Goal: Task Accomplishment & Management: Use online tool/utility

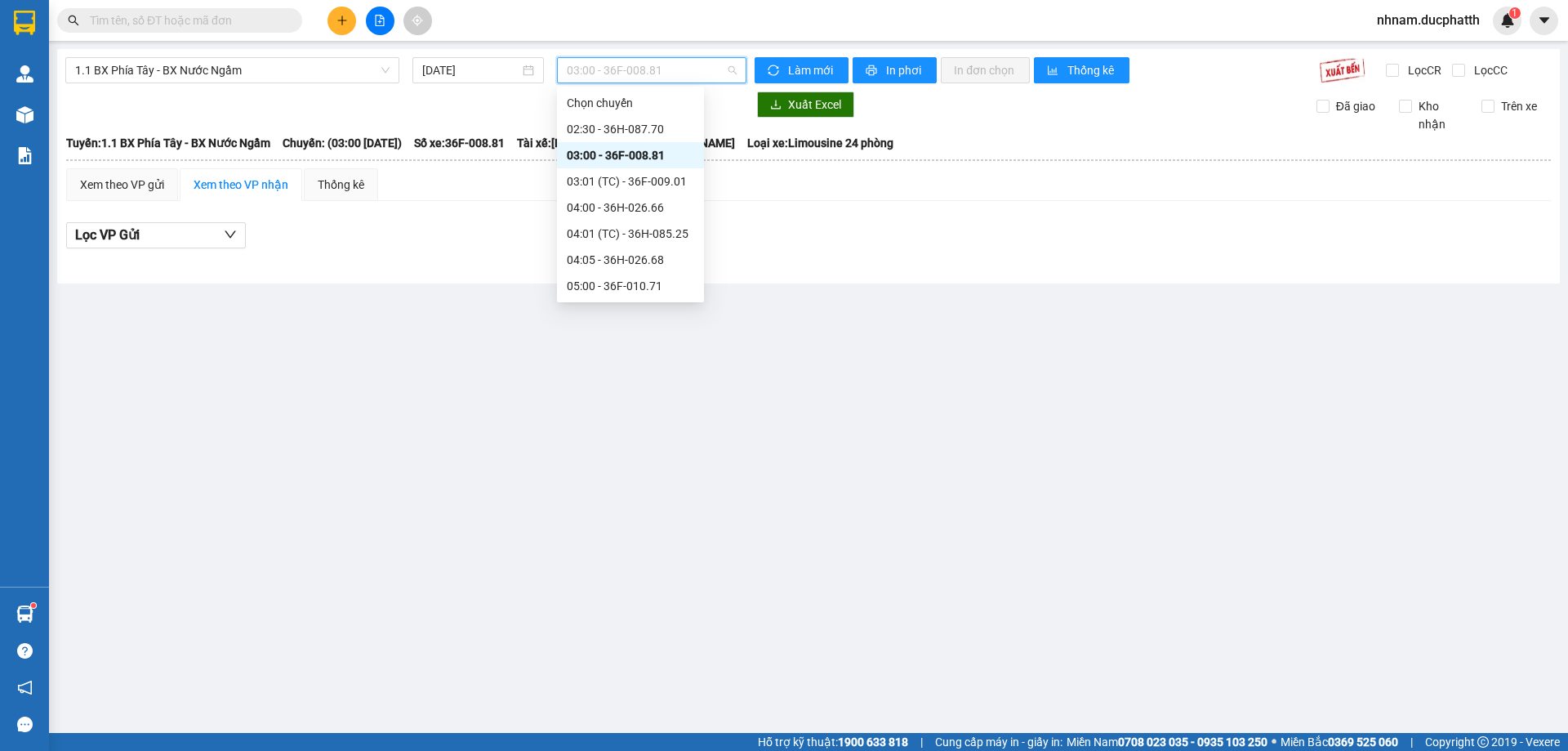
scroll to position [26, 0]
click at [638, 184] on div "04:00 - 36H-026.66" at bounding box center [630, 181] width 127 height 18
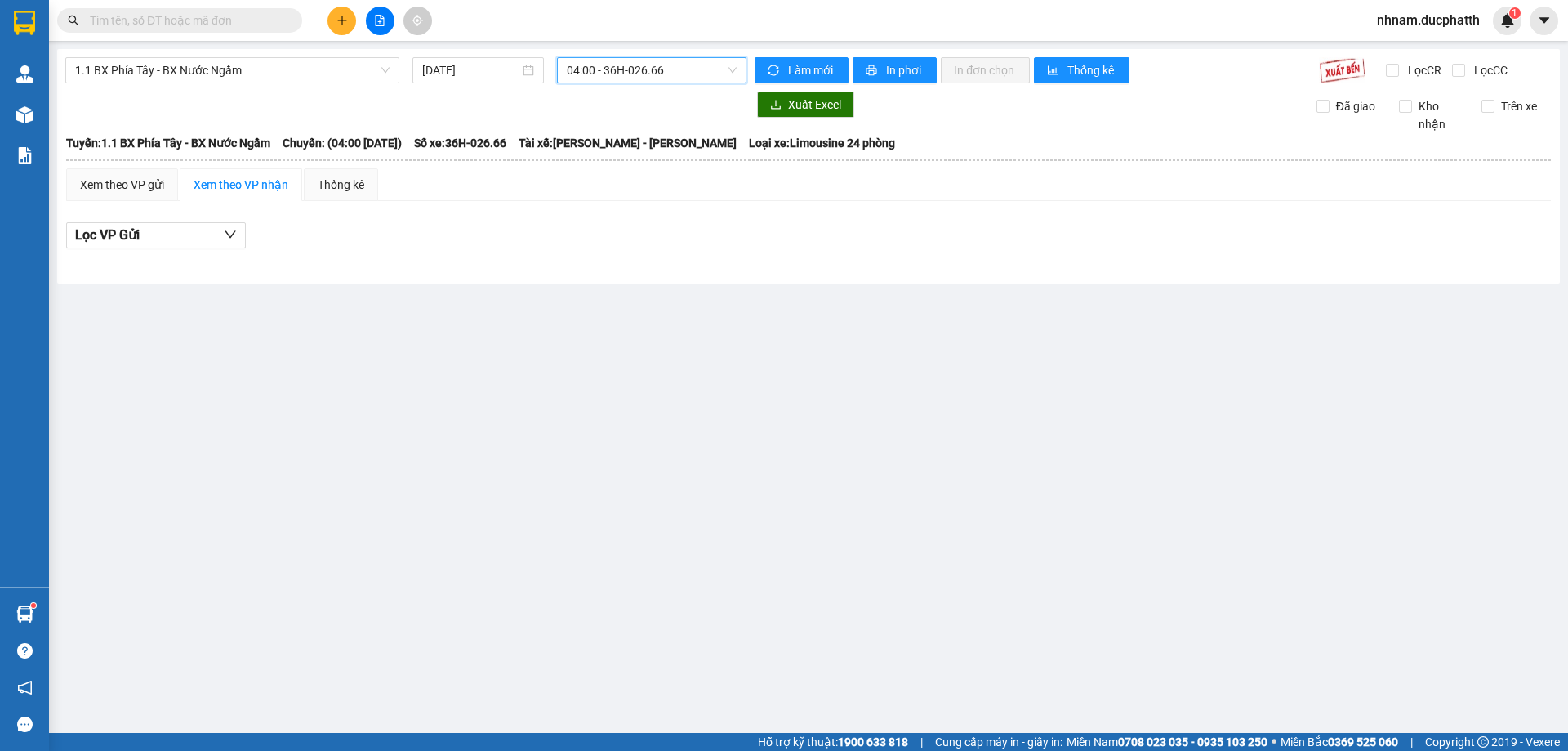
click at [665, 76] on span "04:00 - 36H-026.66" at bounding box center [652, 70] width 170 height 25
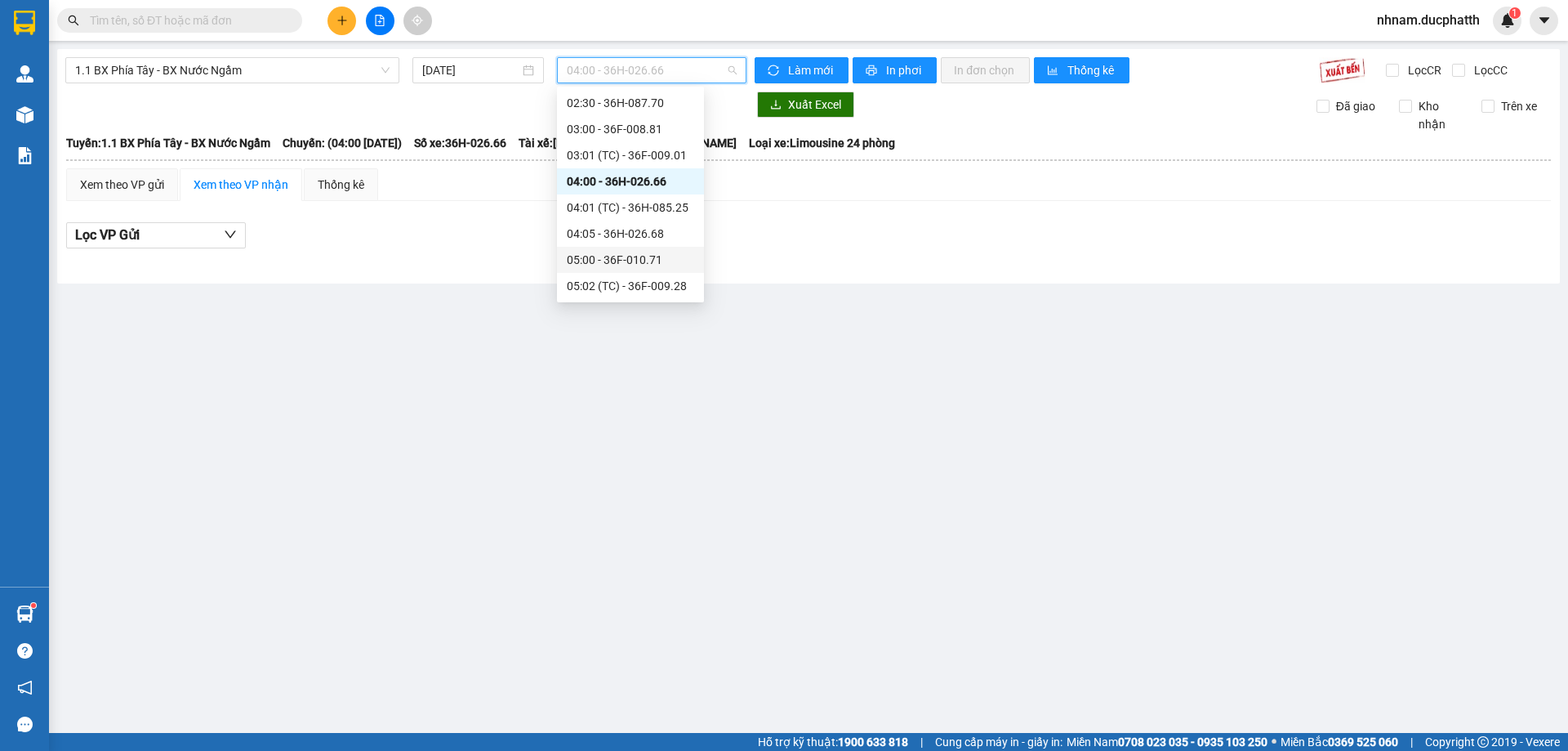
click at [624, 257] on div "05:00 - 36F-010.71" at bounding box center [630, 259] width 127 height 18
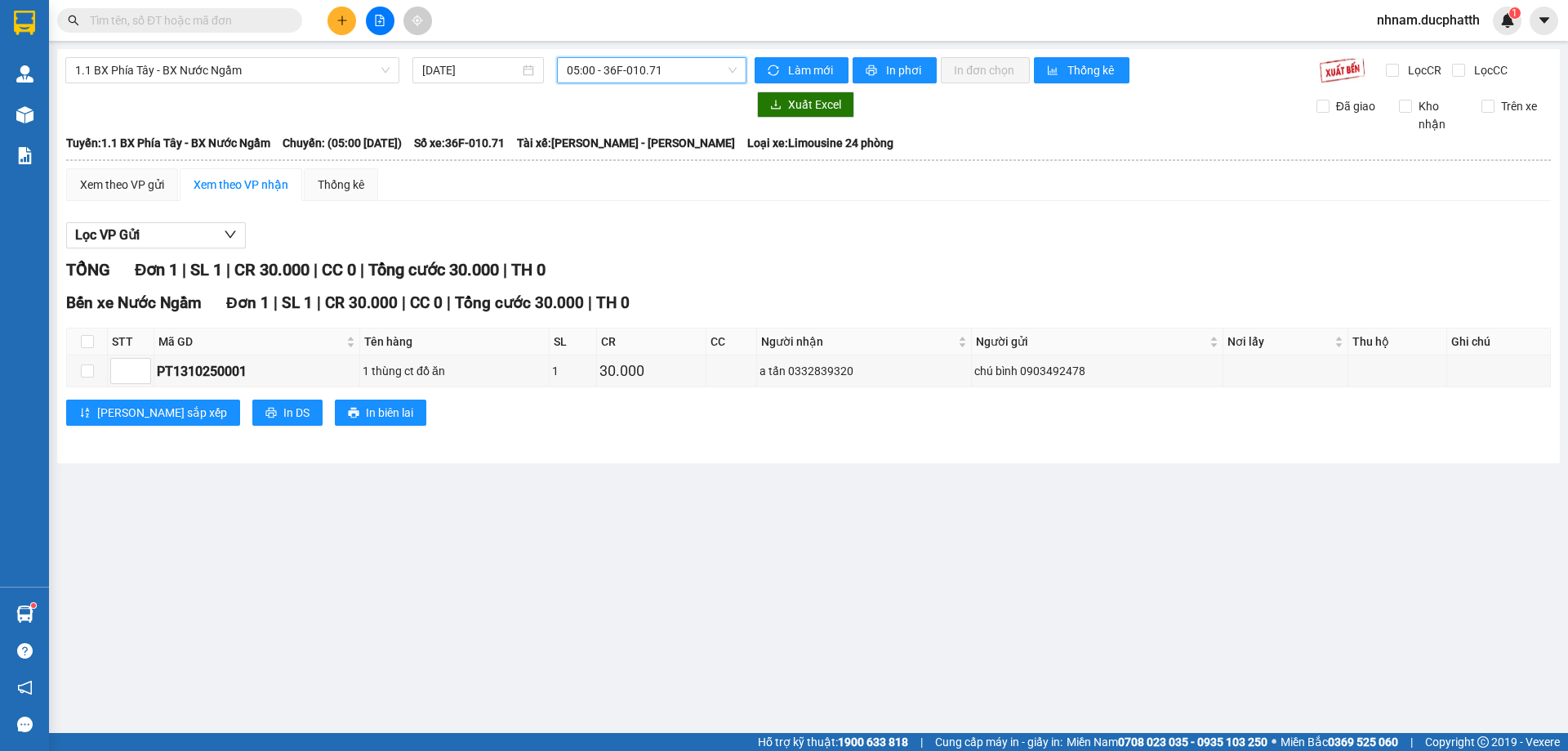
click at [642, 58] on div "1.1 BX Phía Tây - BX Nước Ngầm [DATE] 05:00 05:00 - 36F-010.71 Làm mới In phơi …" at bounding box center [809, 256] width 1503 height 414
click at [648, 80] on span "05:00 - 36F-010.71" at bounding box center [652, 70] width 170 height 25
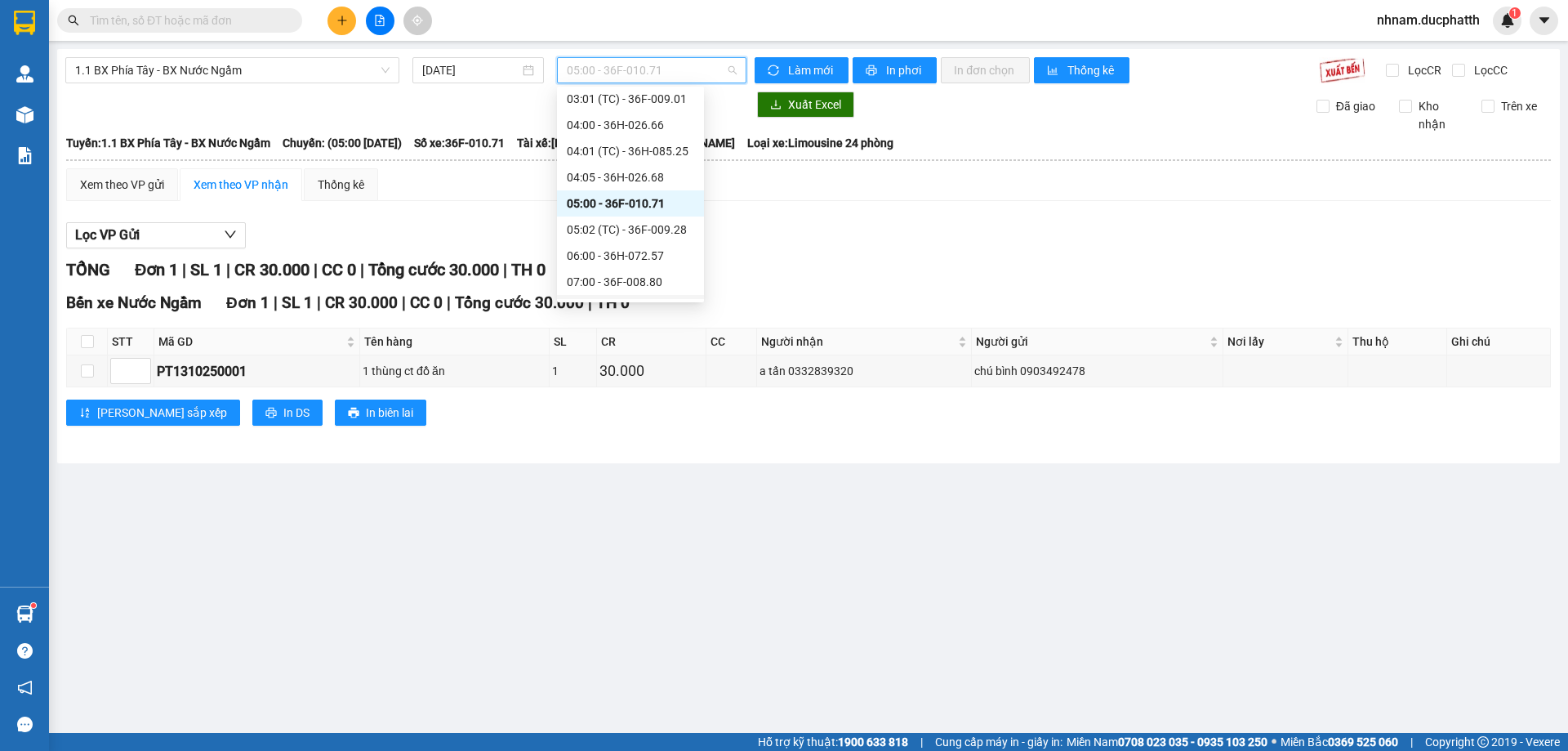
scroll to position [108, 0]
click at [611, 197] on div "05:02 (TC) - 36F-009.28" at bounding box center [630, 204] width 127 height 18
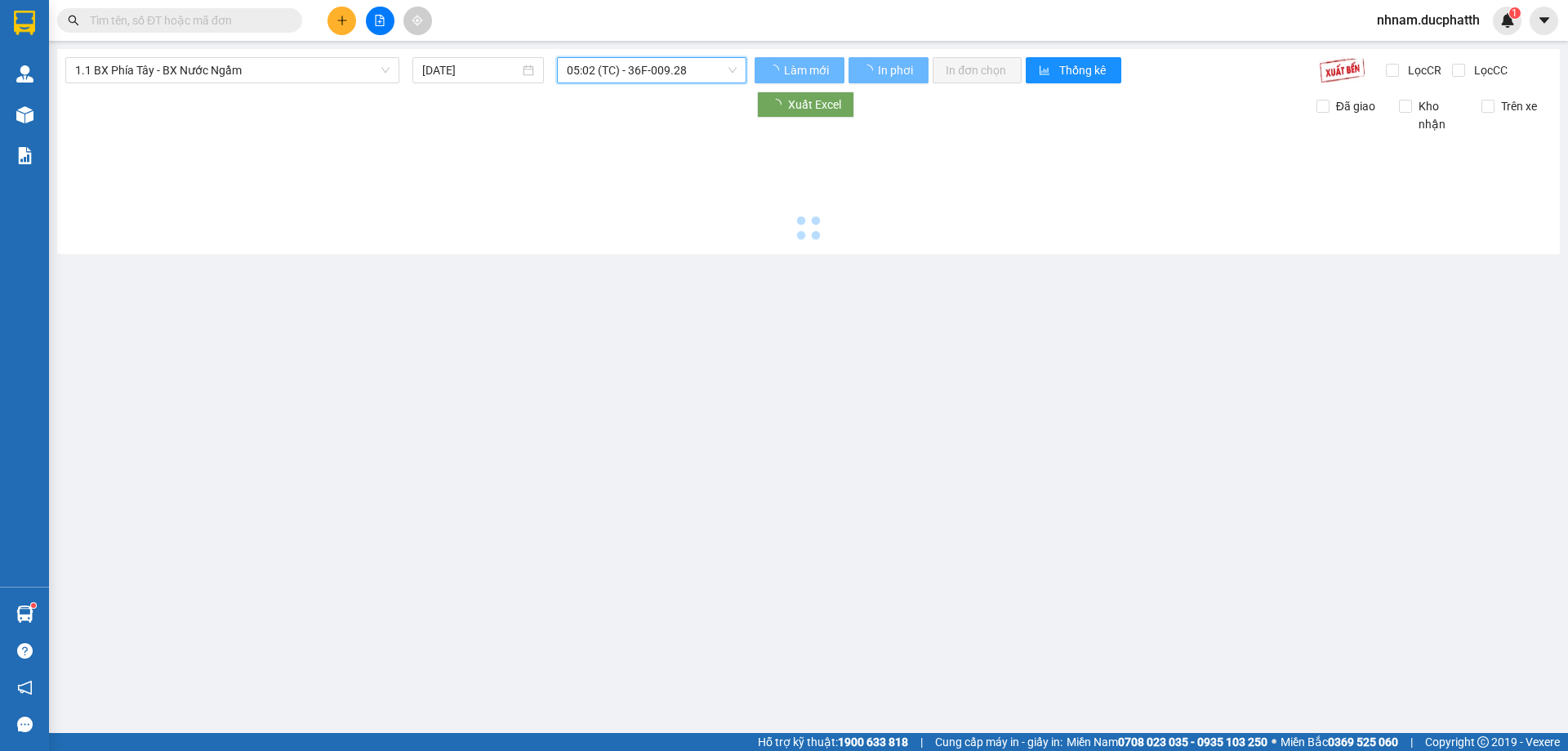
click at [678, 63] on span "05:02 (TC) - 36F-009.28" at bounding box center [652, 70] width 170 height 25
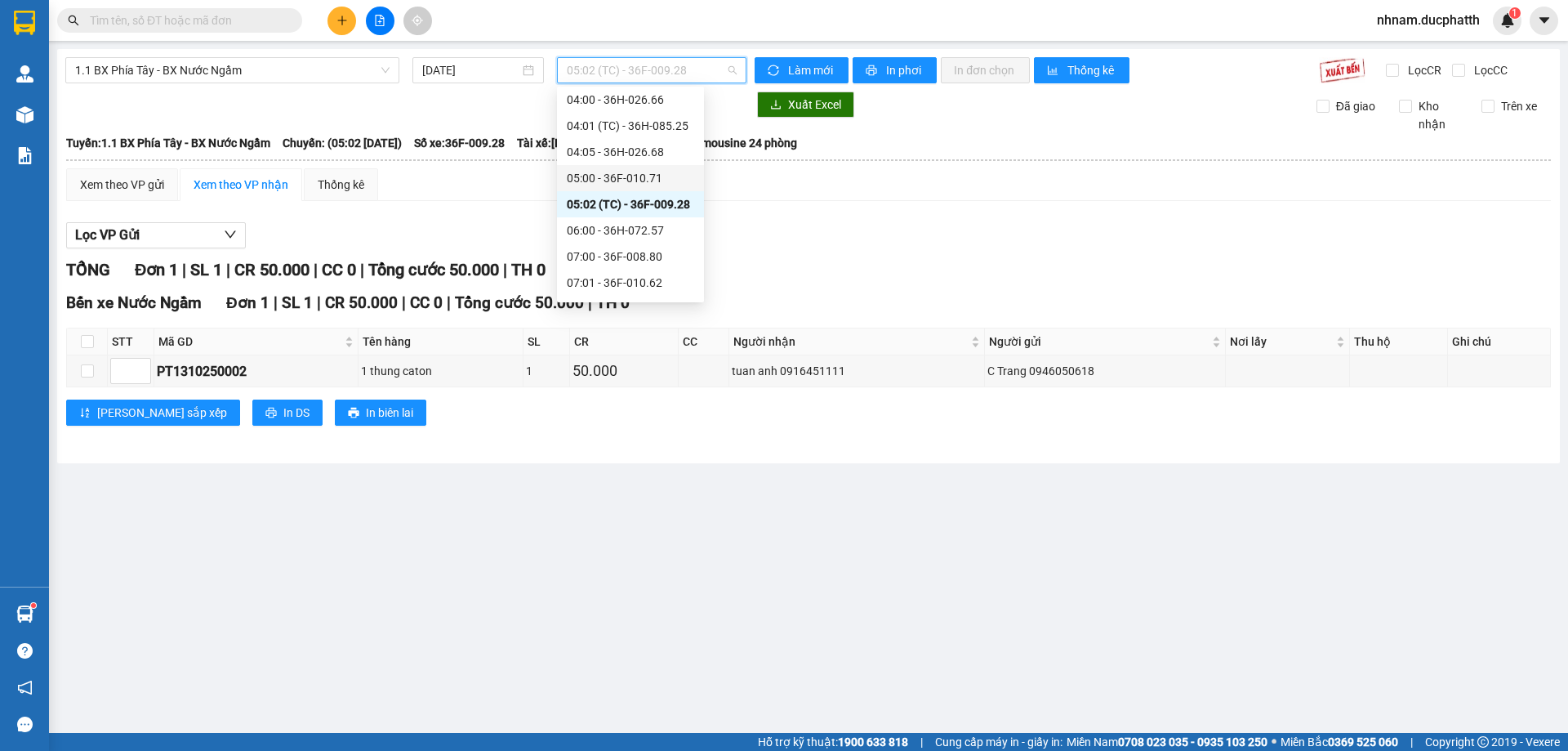
click at [644, 177] on div "05:00 - 36F-010.71" at bounding box center [630, 177] width 127 height 18
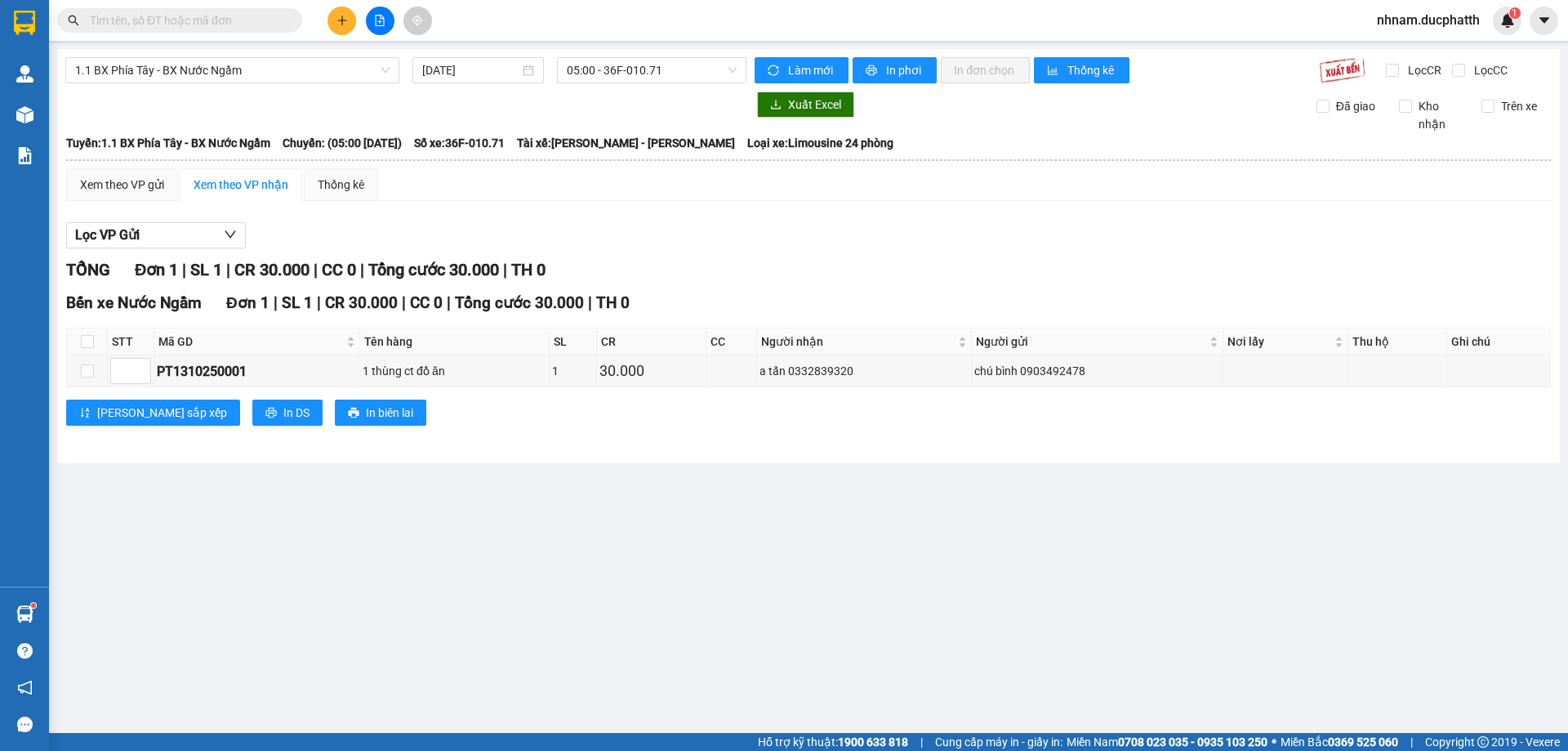
click at [652, 181] on div "Xem theo VP gửi Xem theo VP nhận Thống kê" at bounding box center [809, 184] width 1485 height 33
click at [228, 75] on span "1.1 BX Phía Tây - BX Nước Ngầm" at bounding box center [232, 70] width 314 height 25
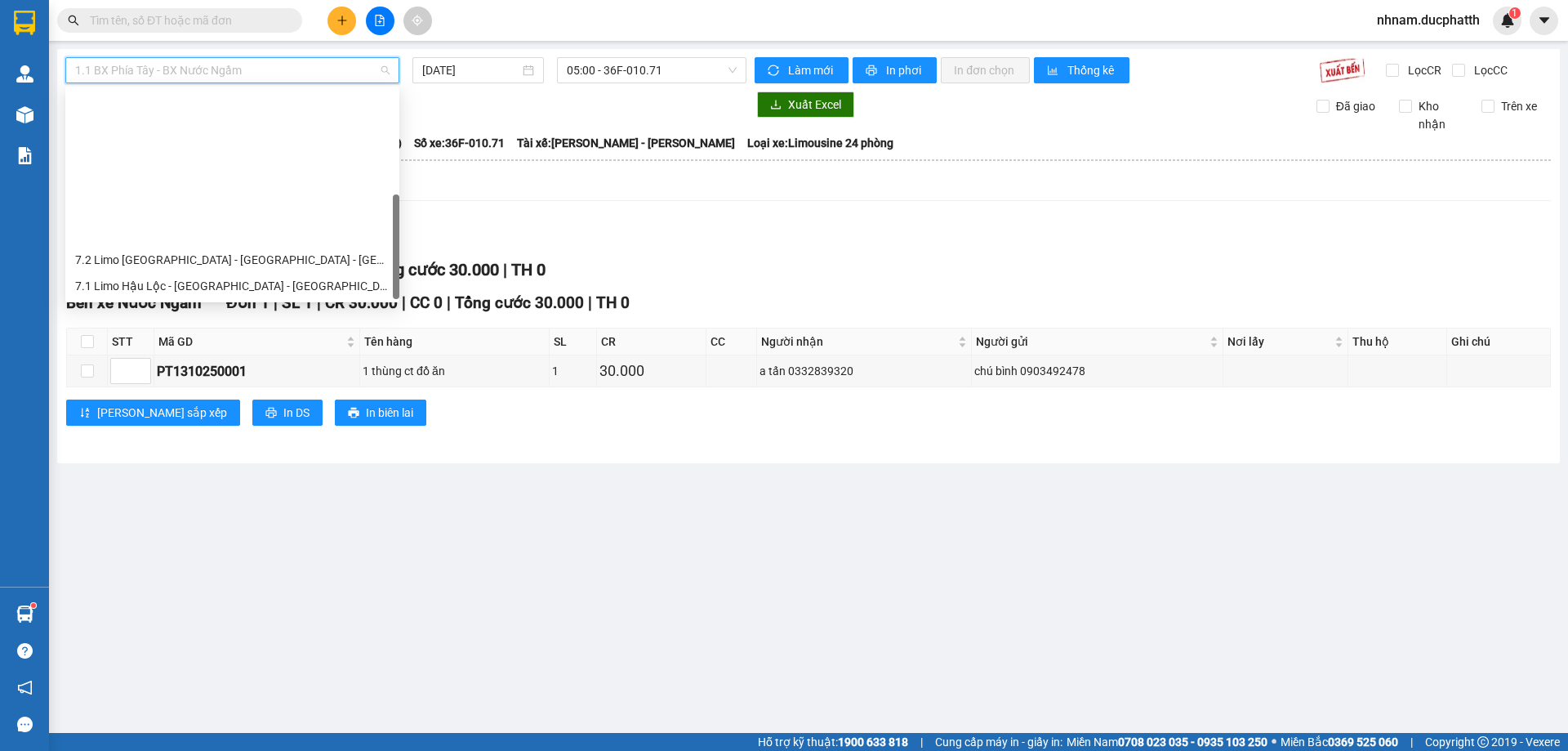
scroll to position [20, 0]
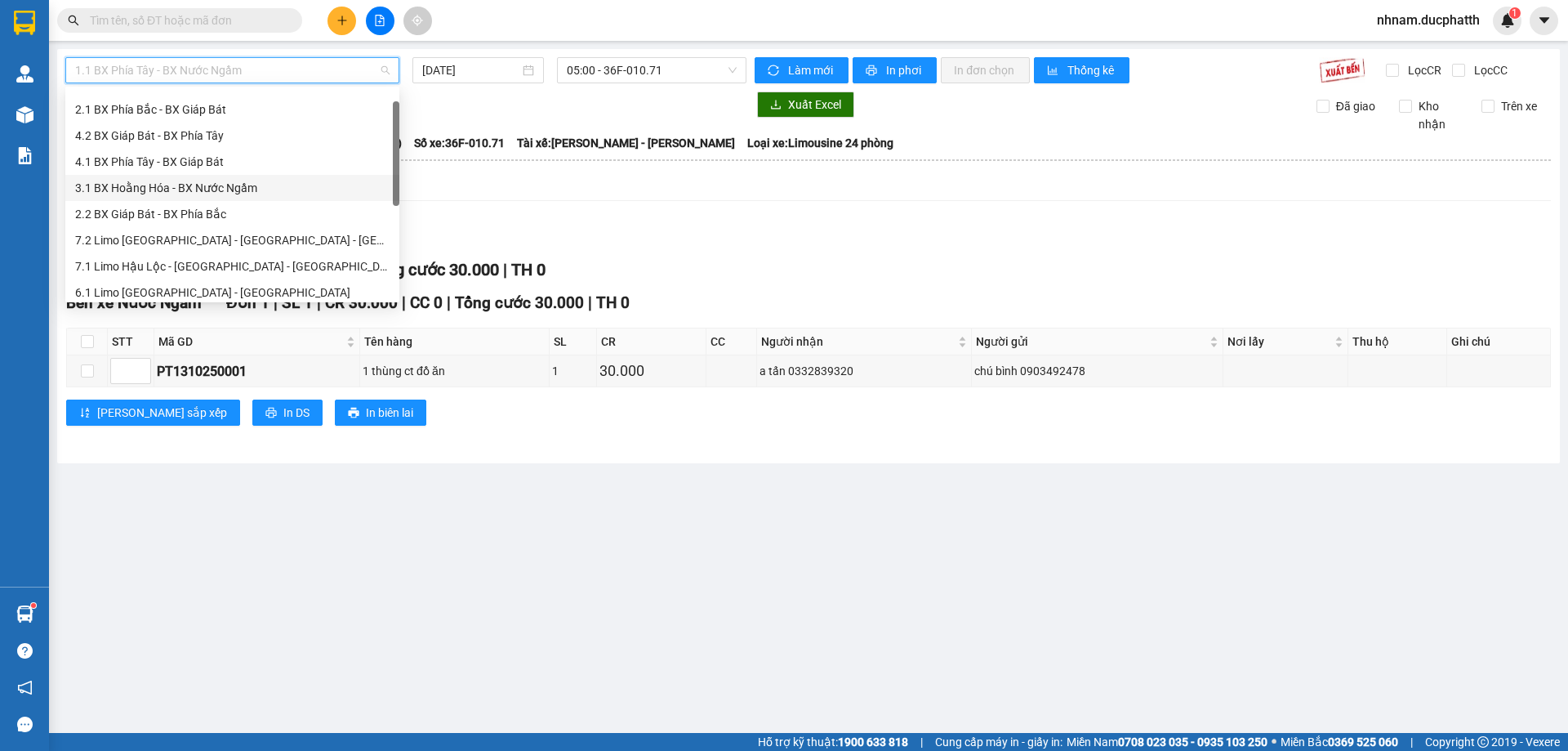
click at [135, 186] on div "3.1 BX Hoằng Hóa - BX Nước Ngầm" at bounding box center [232, 188] width 314 height 18
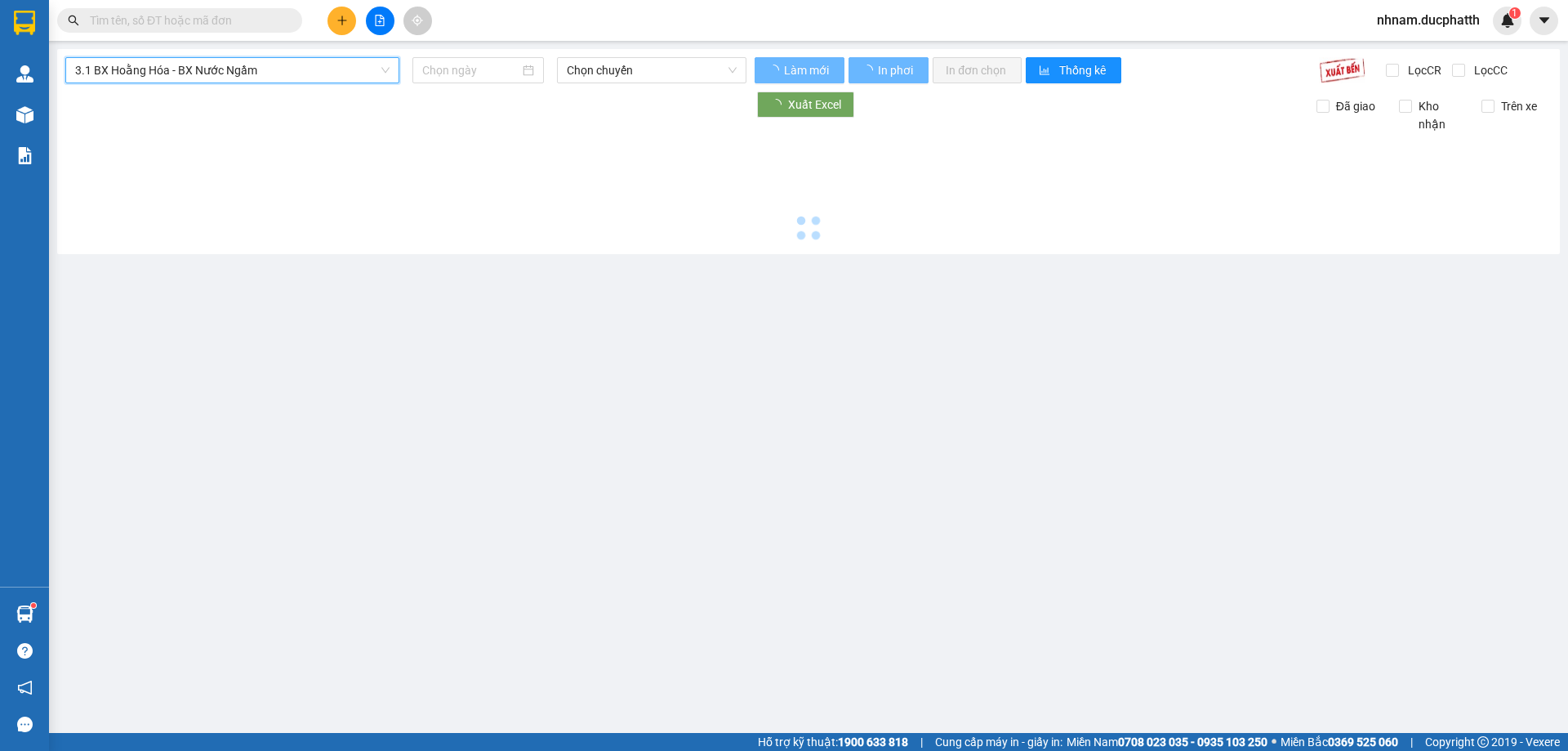
type input "[DATE]"
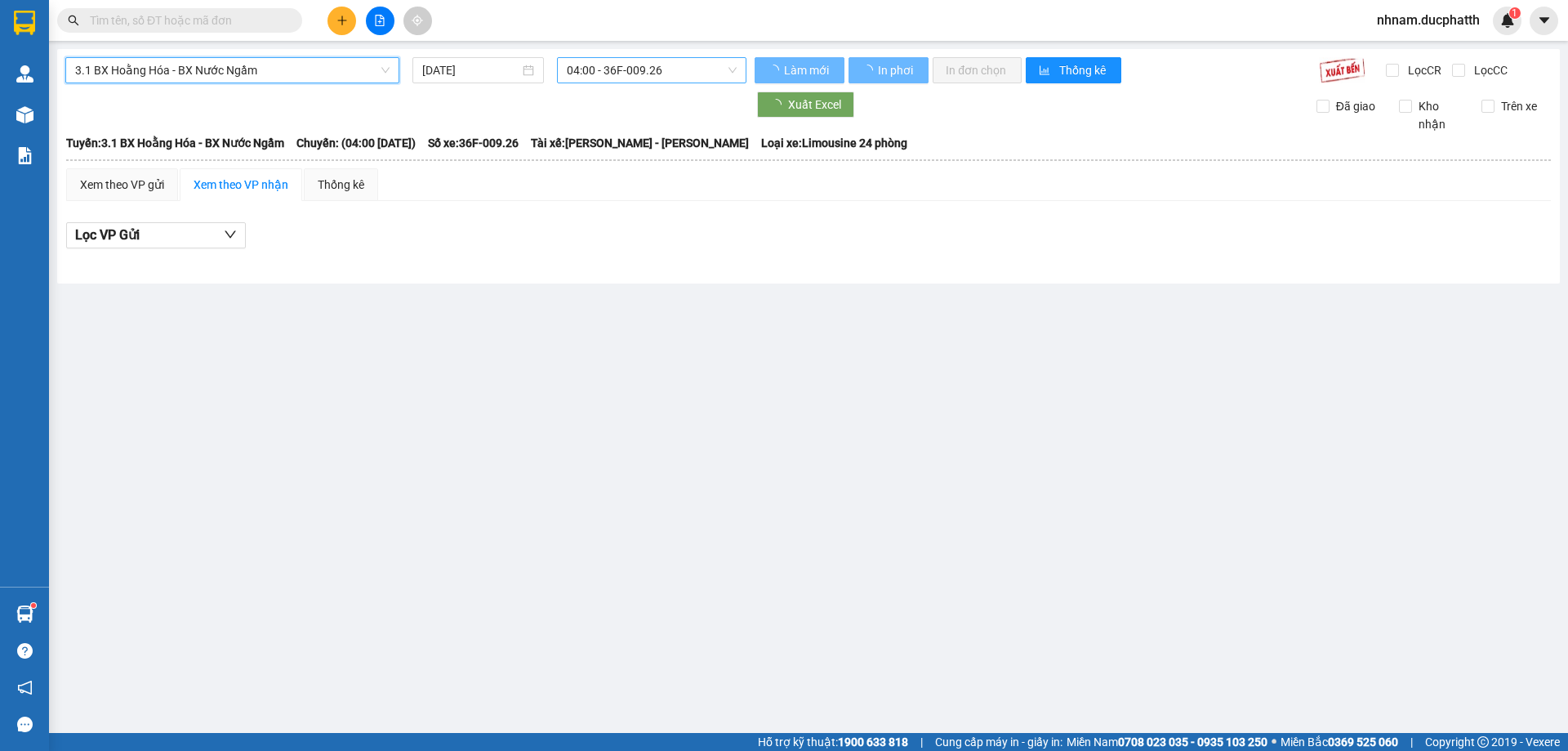
click at [656, 66] on span "04:00 - 36F-009.26" at bounding box center [652, 70] width 170 height 25
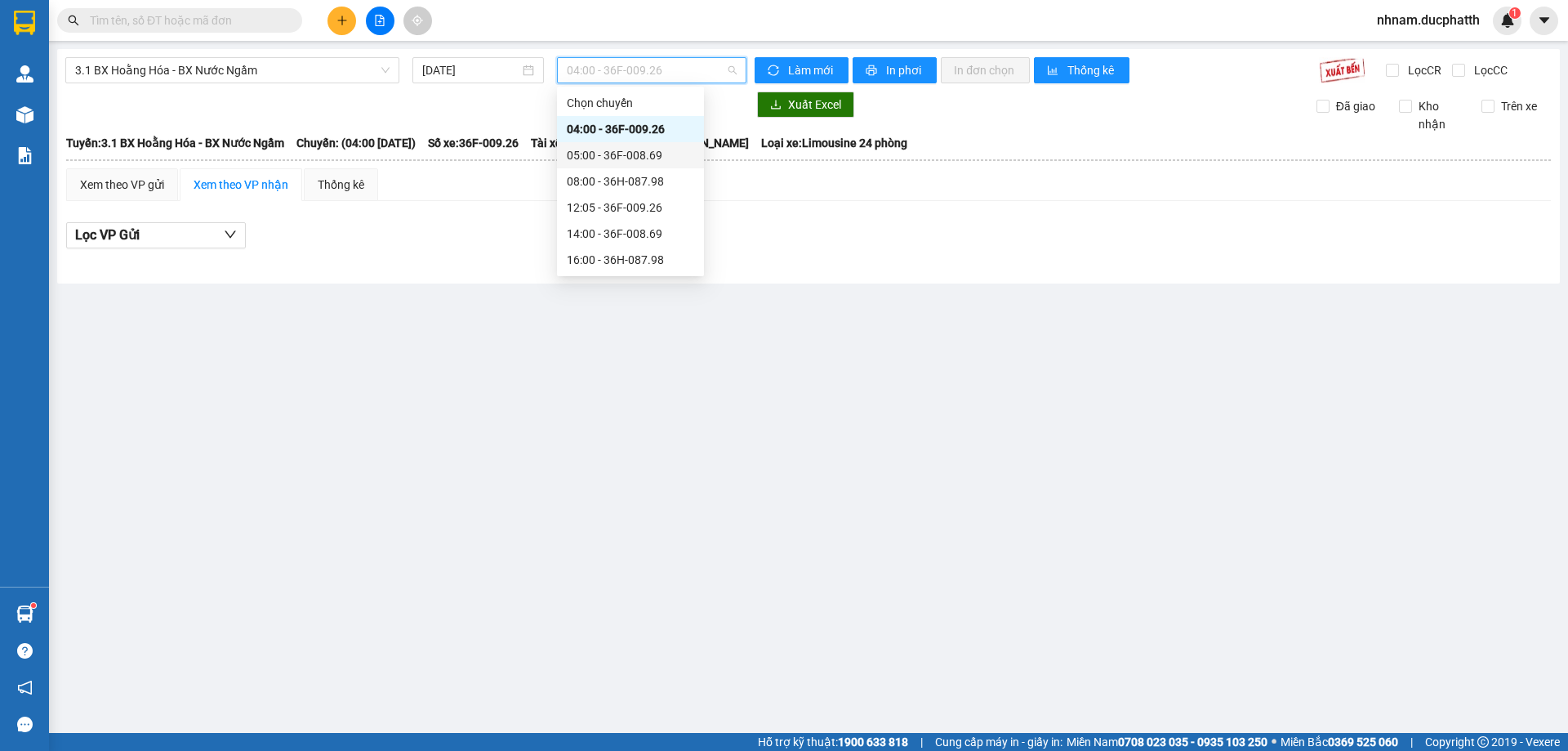
click at [641, 153] on div "05:00 - 36F-008.69" at bounding box center [630, 155] width 127 height 18
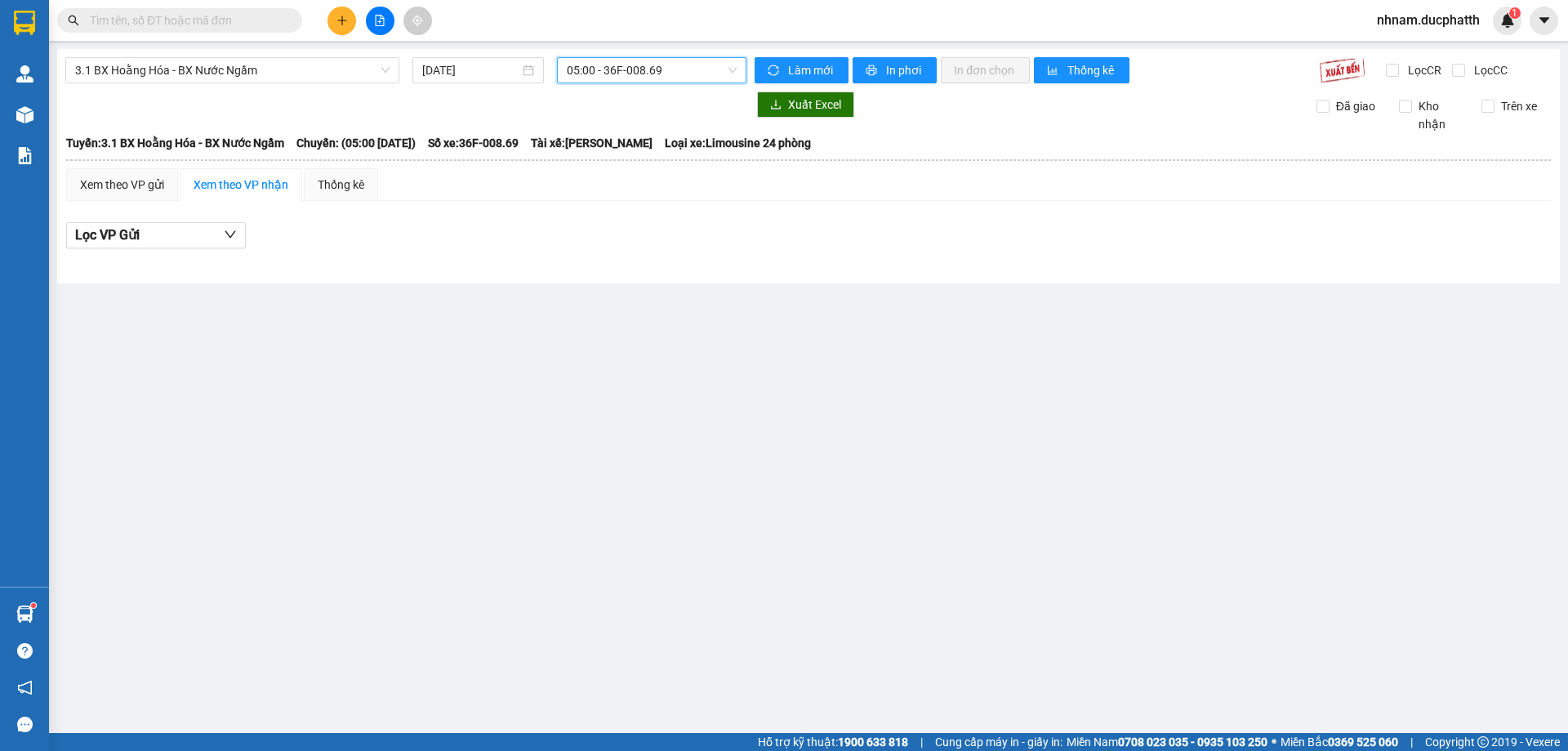
click at [626, 89] on div "3.1 BX Hoằng Hóa - BX Nước Ngầm [DATE] 05:00 05:00 - 36F-008.69 Làm mới In phơi…" at bounding box center [809, 166] width 1503 height 234
click at [621, 76] on span "05:00 - 36F-008.69" at bounding box center [652, 70] width 170 height 25
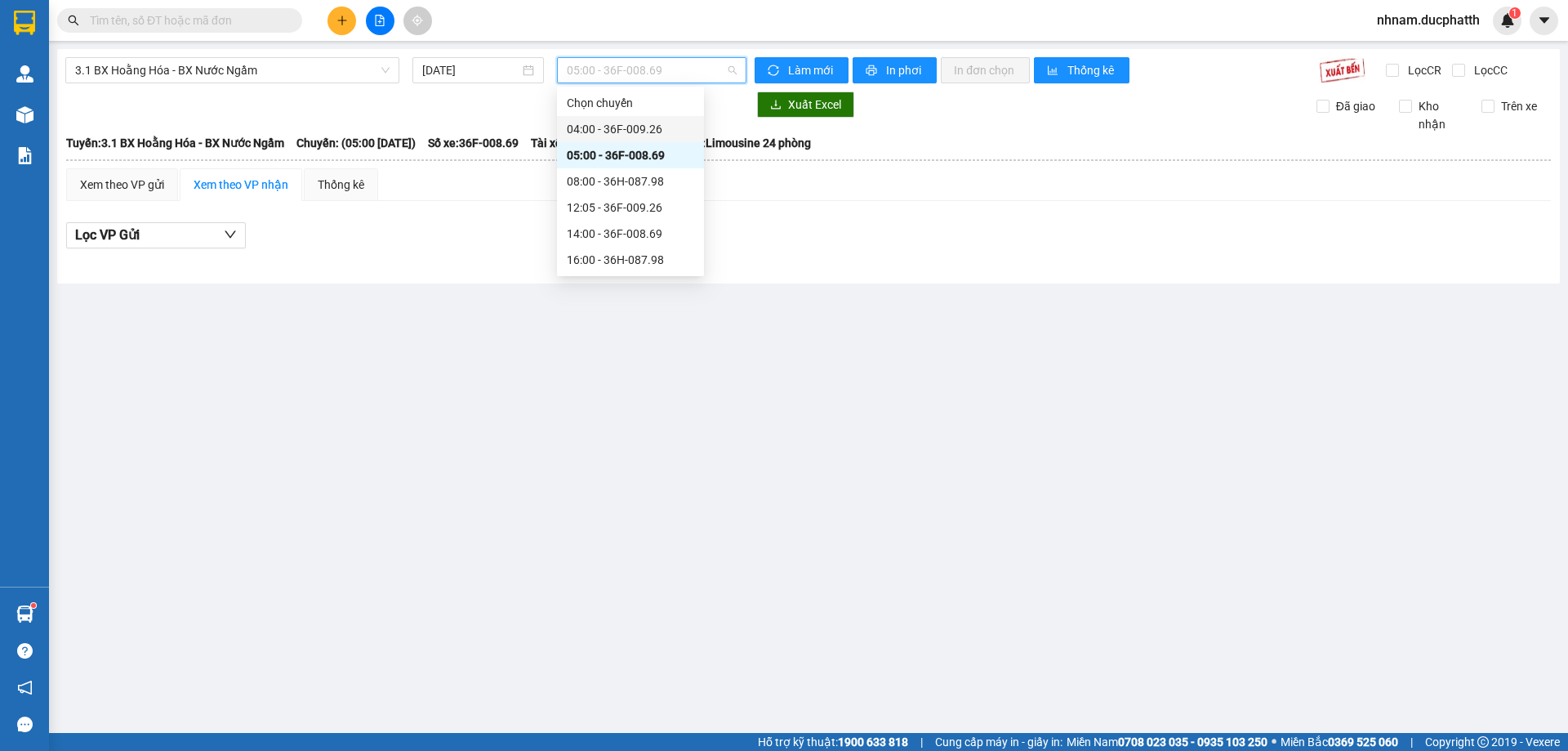
drag, startPoint x: 605, startPoint y: 119, endPoint x: 418, endPoint y: 99, distance: 188.1
click at [605, 120] on div "04:00 - 36F-009.26" at bounding box center [630, 129] width 147 height 26
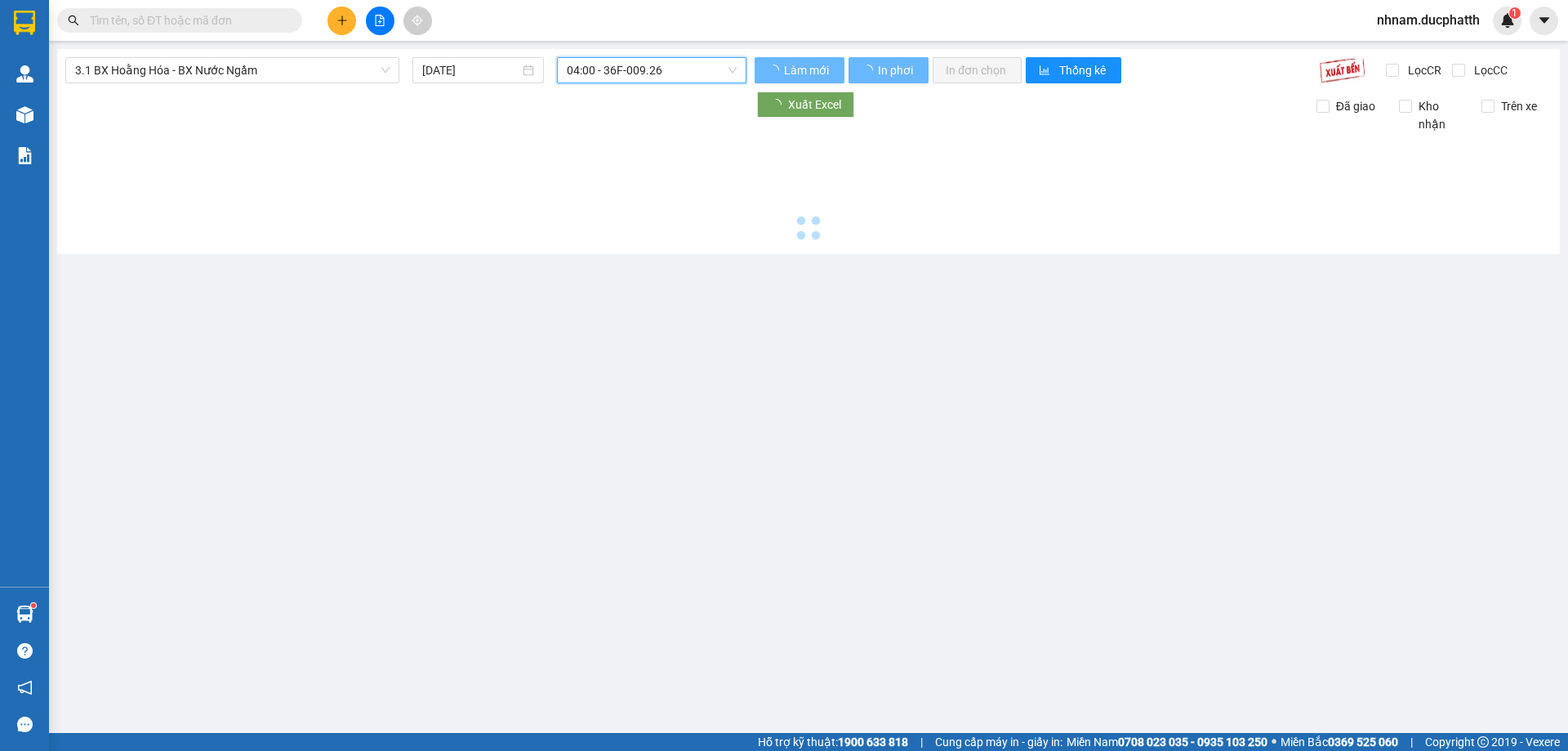
click at [321, 73] on span "3.1 BX Hoằng Hóa - BX Nước Ngầm" at bounding box center [232, 70] width 314 height 25
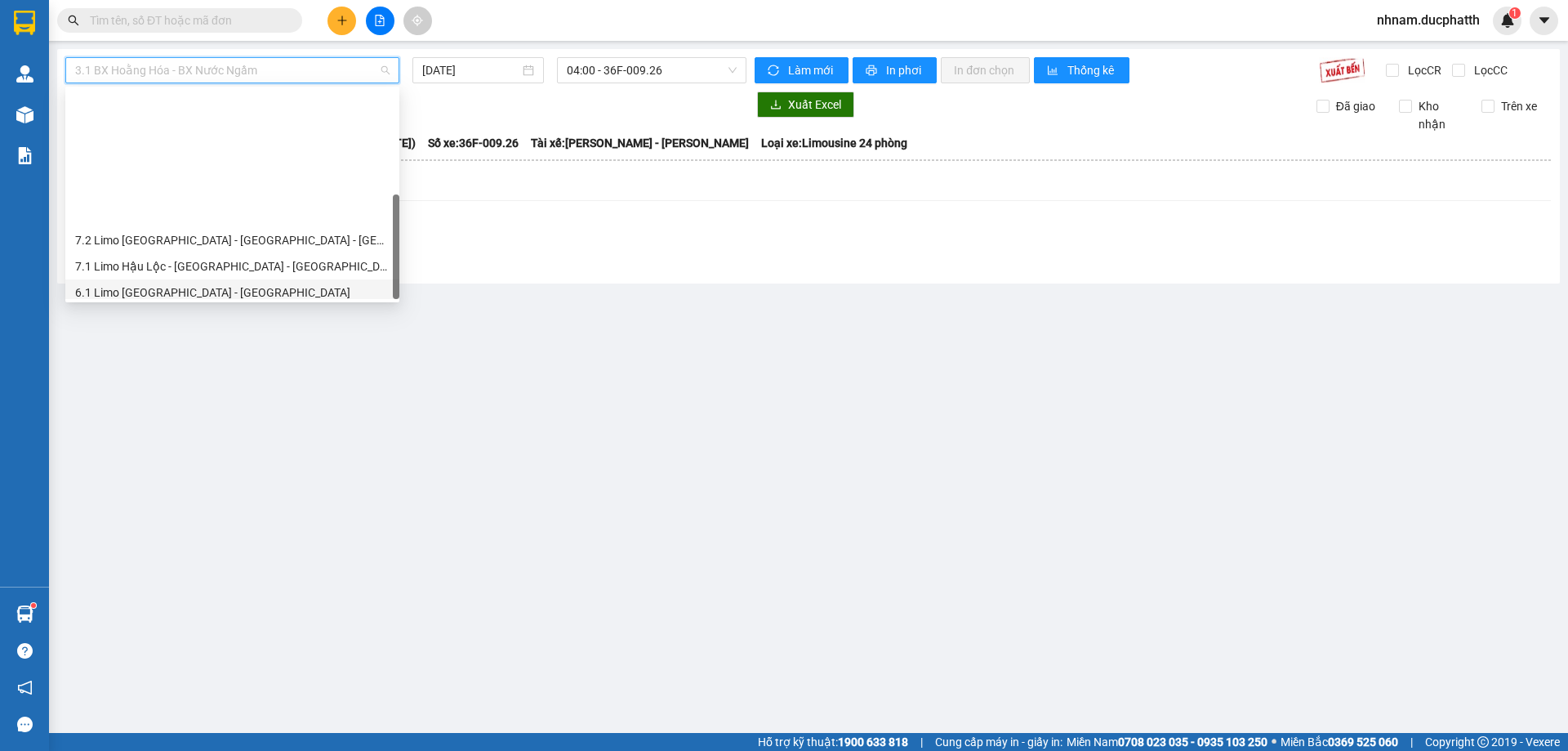
scroll to position [183, 0]
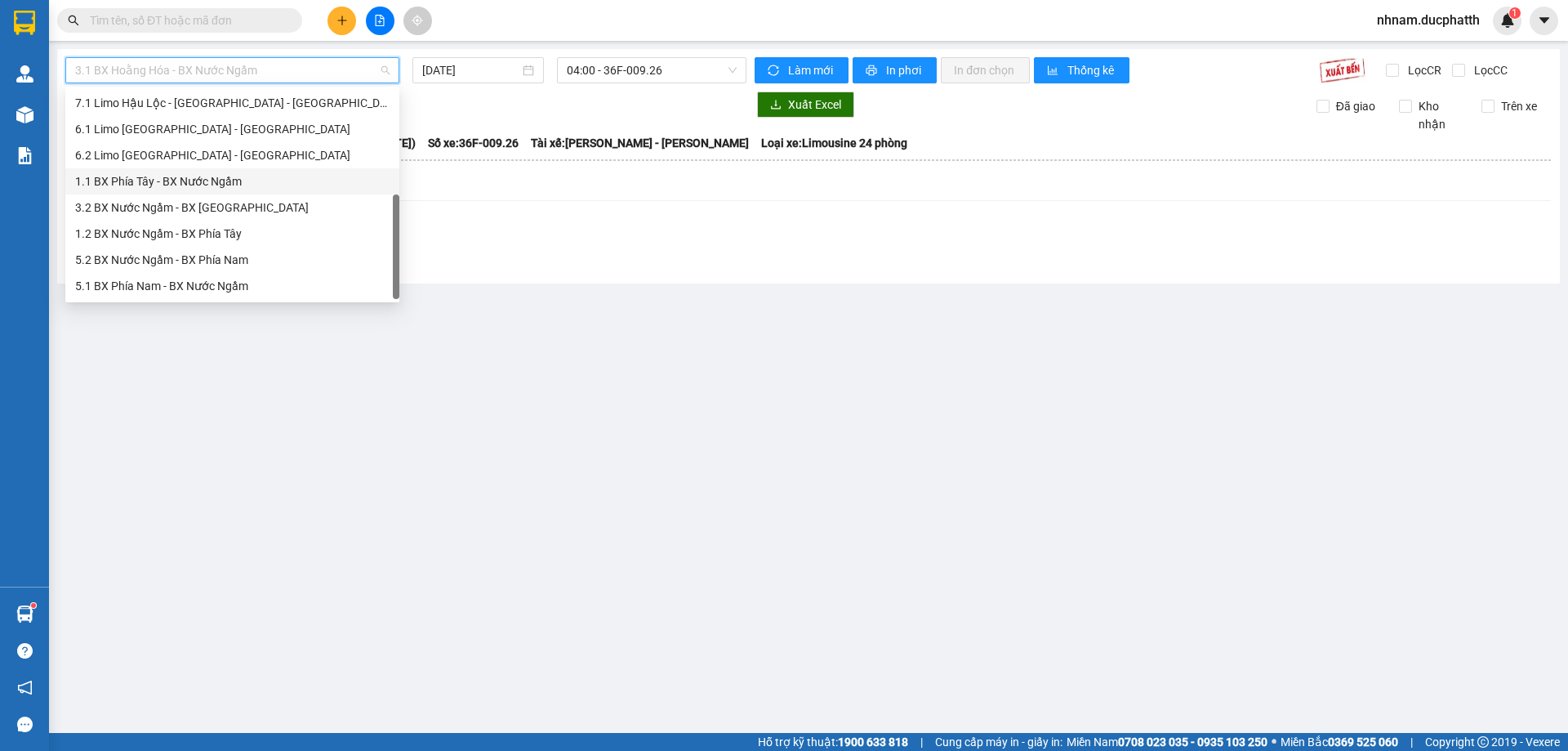
click at [142, 183] on div "1.1 BX Phía Tây - BX Nước Ngầm" at bounding box center [232, 181] width 314 height 18
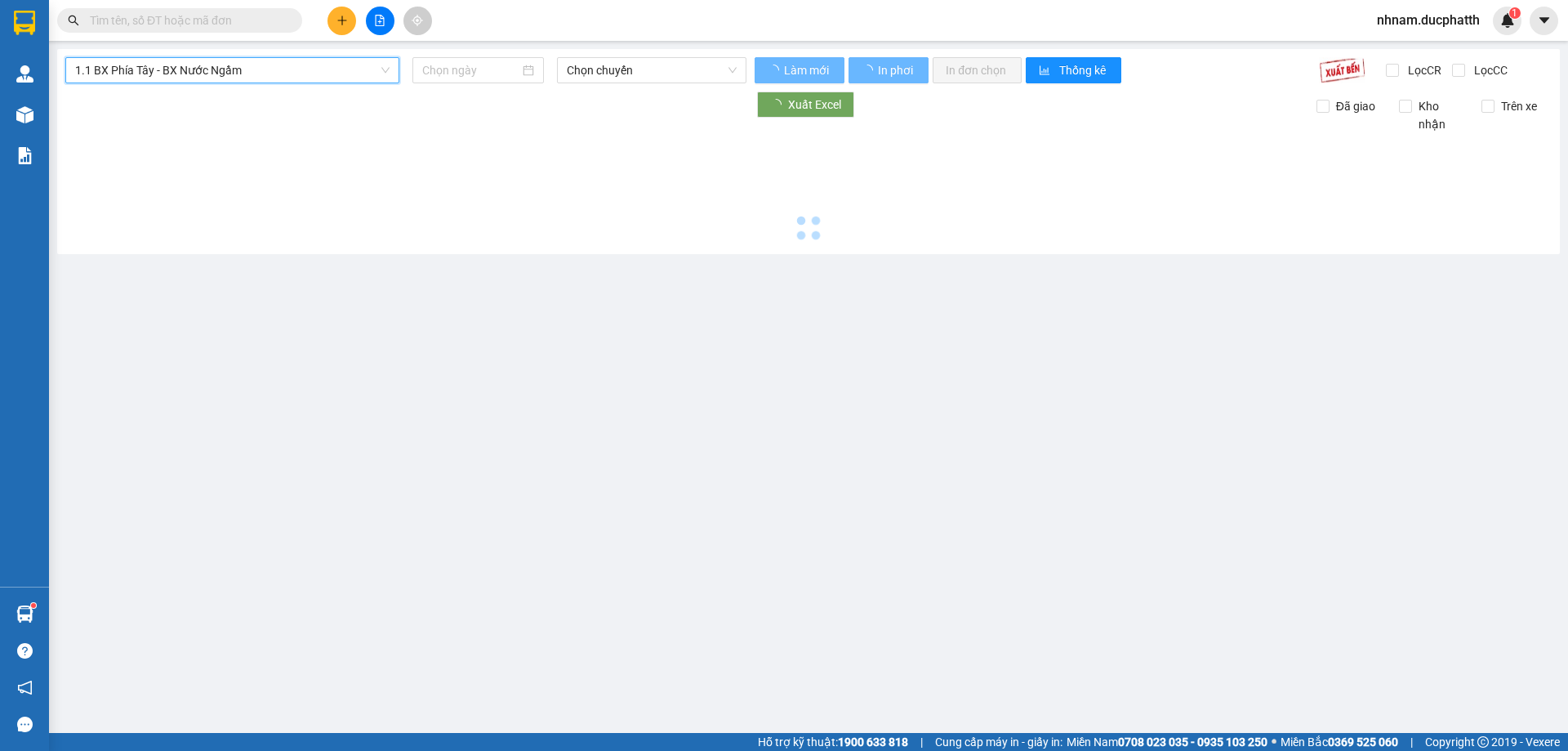
type input "[DATE]"
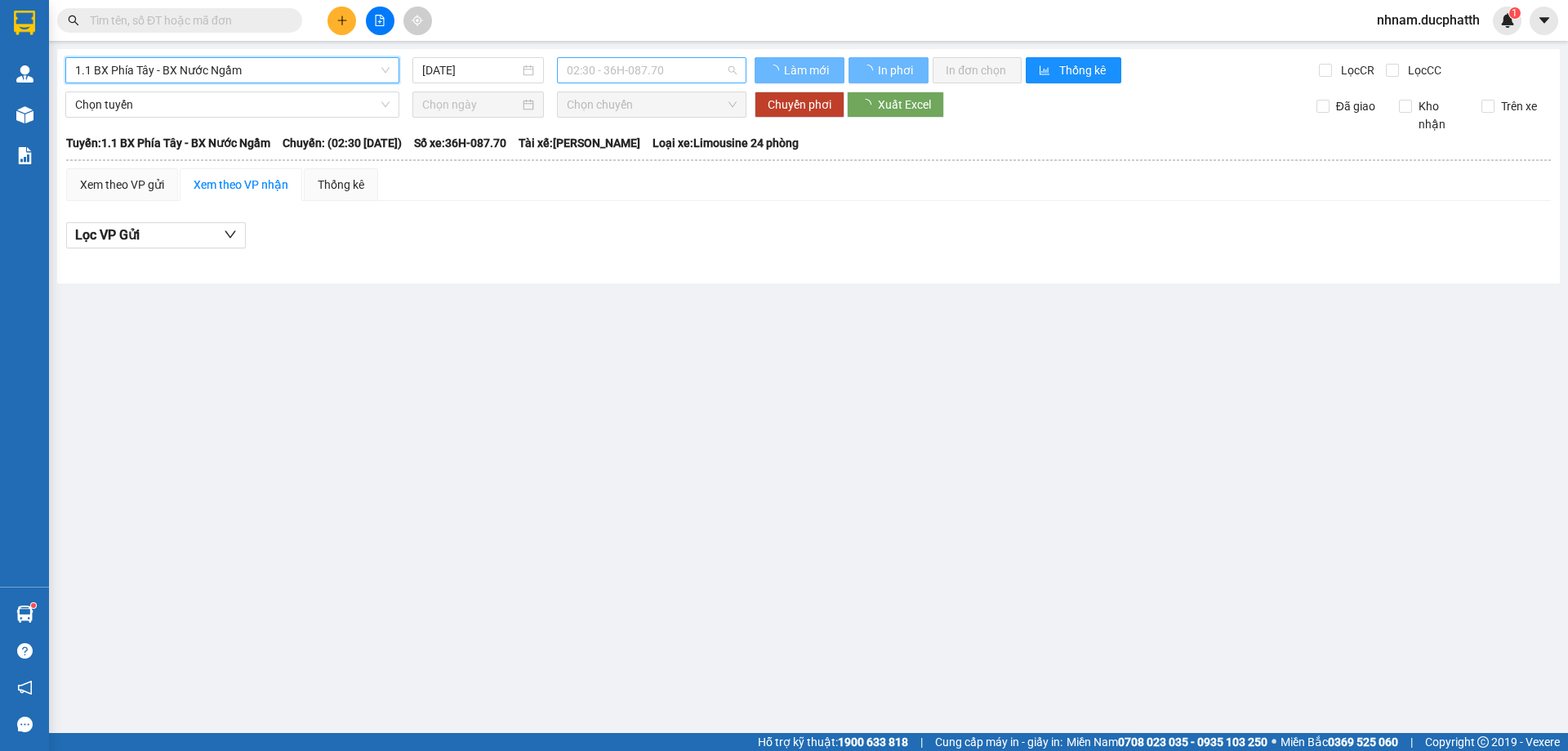
click at [607, 60] on span "02:30 - 36H-087.70" at bounding box center [652, 70] width 170 height 25
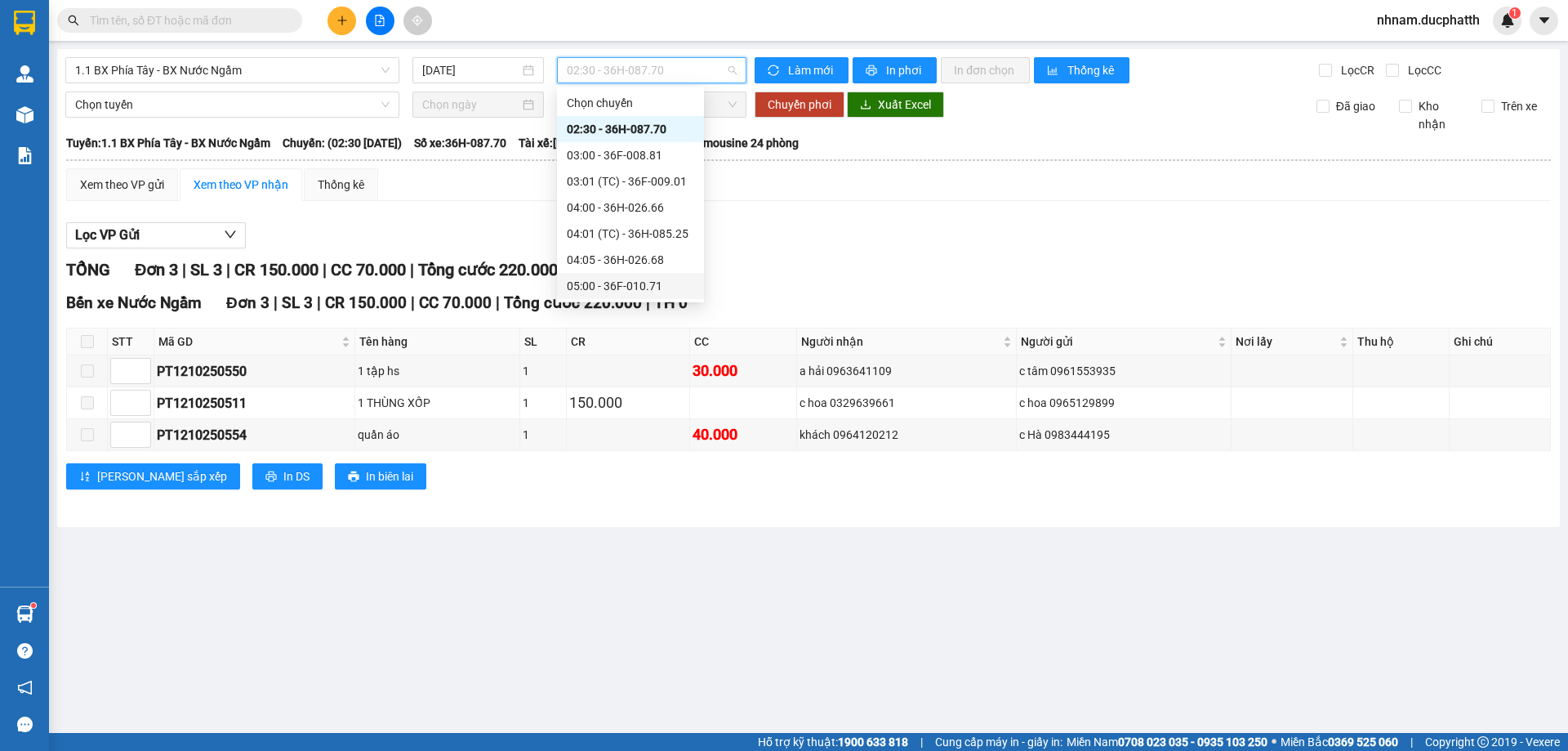
click at [614, 277] on div "05:00 - 36F-010.71" at bounding box center [630, 286] width 127 height 18
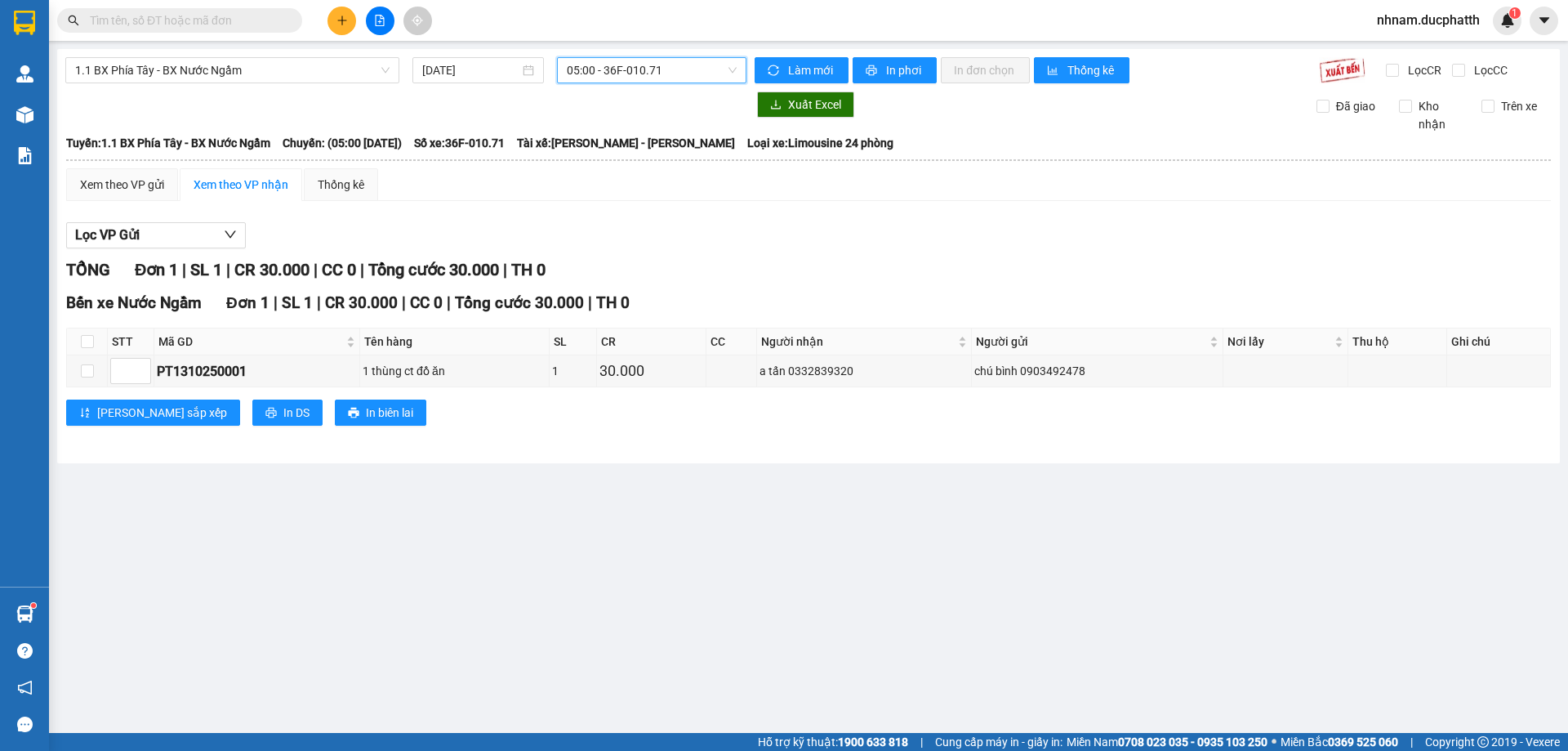
click at [1052, 312] on div "Bến xe Nước Ngầm Đơn 1 | SL 1 | CR 30.000 | CC 0 | Tổng cước 30.000 | TH 0" at bounding box center [809, 303] width 1485 height 25
